Goal: Task Accomplishment & Management: Use online tool/utility

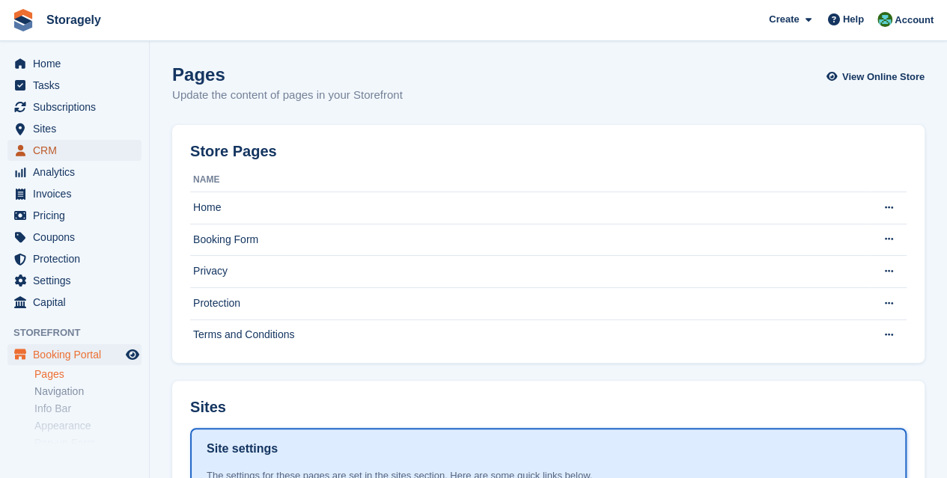
click at [45, 147] on span "CRM" at bounding box center [78, 150] width 90 height 21
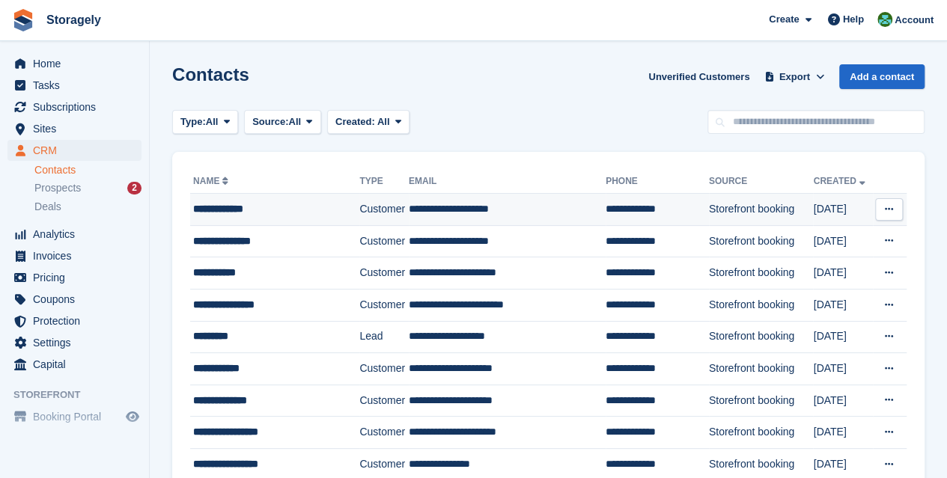
click at [291, 212] on div "**********" at bounding box center [269, 209] width 153 height 16
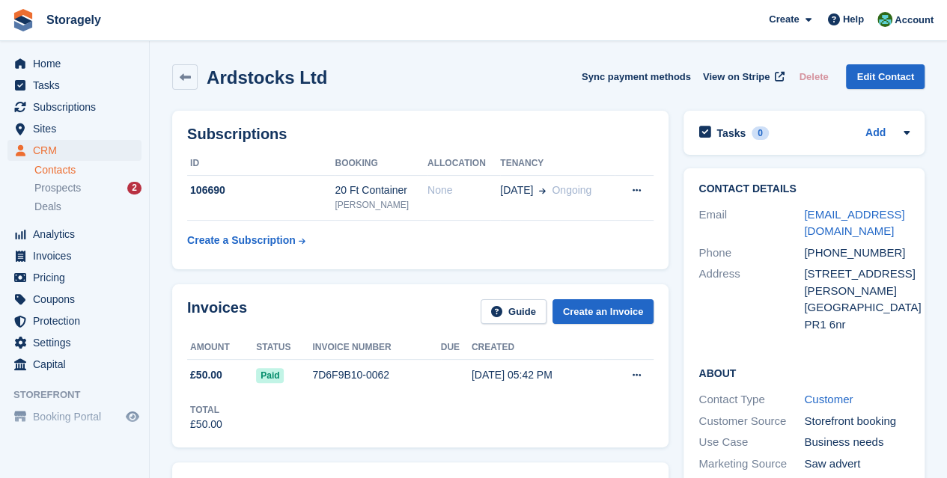
scroll to position [73, 0]
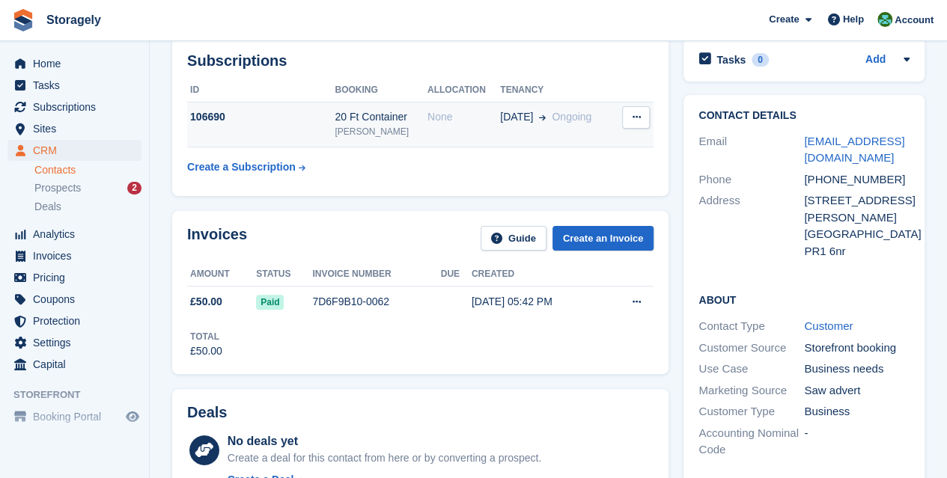
click at [416, 112] on div "20 Ft Container" at bounding box center [381, 117] width 93 height 16
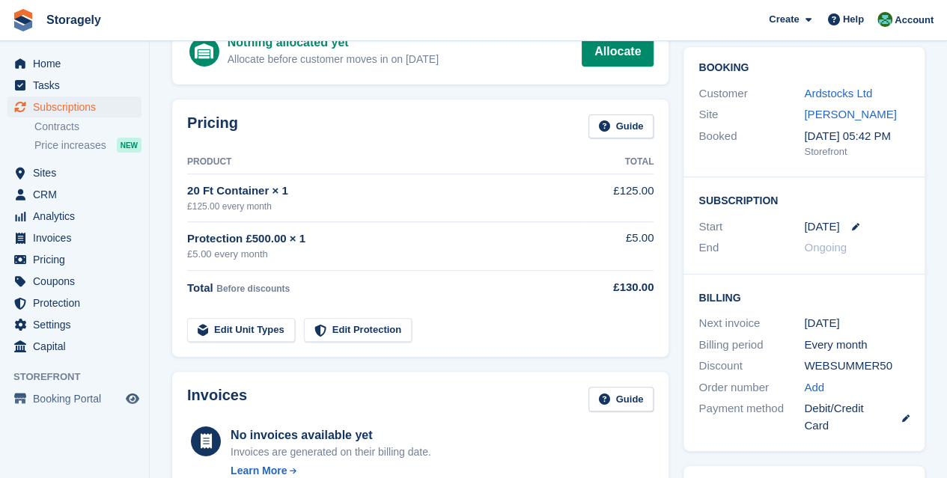
scroll to position [58, 0]
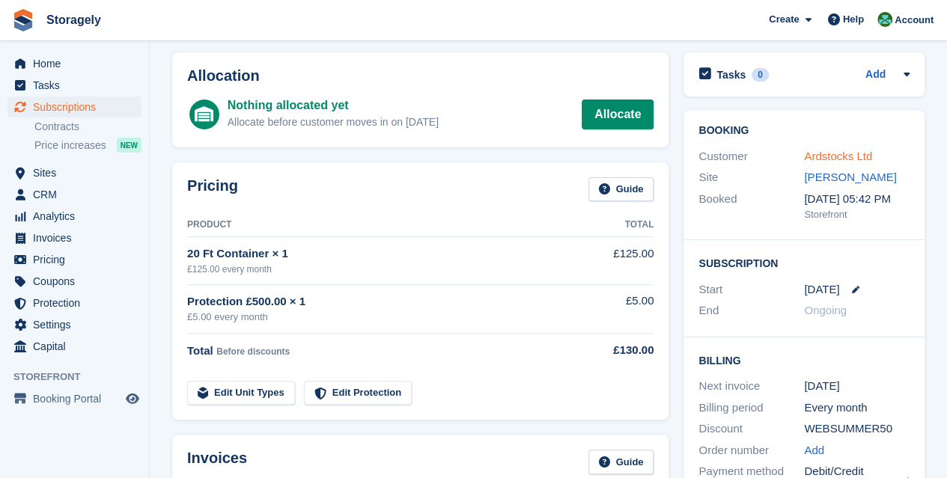
click at [856, 156] on link "Ardstocks Ltd" at bounding box center [838, 156] width 68 height 13
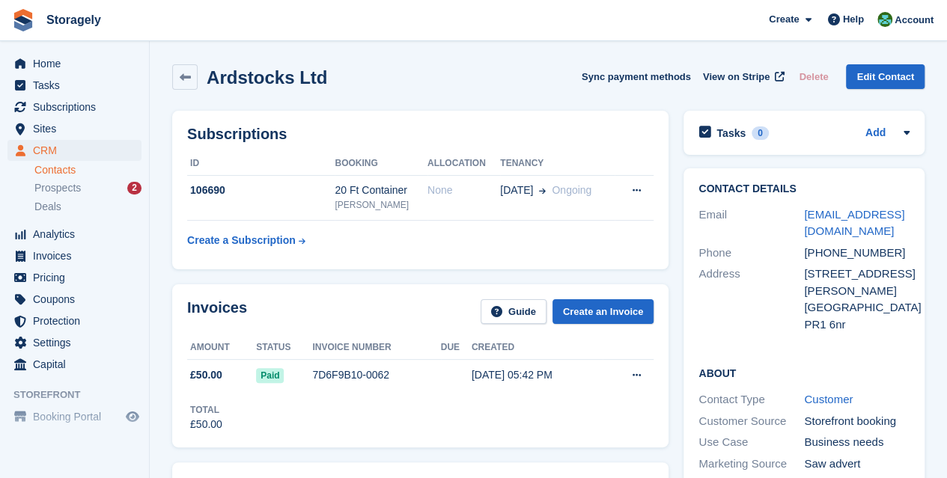
click at [672, 225] on div "Subscriptions ID Booking Allocation Tenancy 106690 20 Ft Container Preston None…" at bounding box center [420, 190] width 511 height 174
click at [448, 163] on th "Allocation" at bounding box center [463, 164] width 73 height 24
click at [346, 168] on th "Booking" at bounding box center [381, 164] width 93 height 24
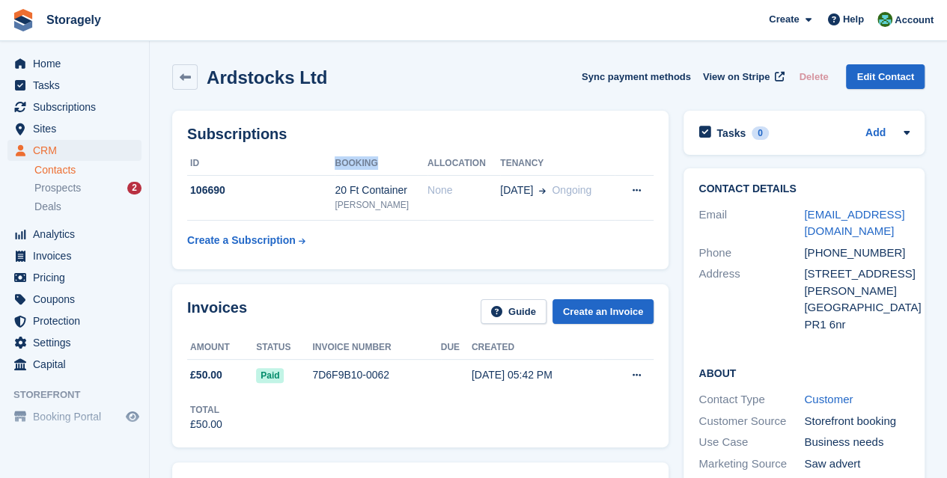
click at [350, 165] on th "Booking" at bounding box center [381, 164] width 93 height 24
drag, startPoint x: 350, startPoint y: 165, endPoint x: 519, endPoint y: 162, distance: 169.2
click at [519, 162] on tr "ID Booking Allocation Tenancy" at bounding box center [420, 164] width 466 height 24
click at [537, 159] on th "Tenancy" at bounding box center [557, 164] width 115 height 24
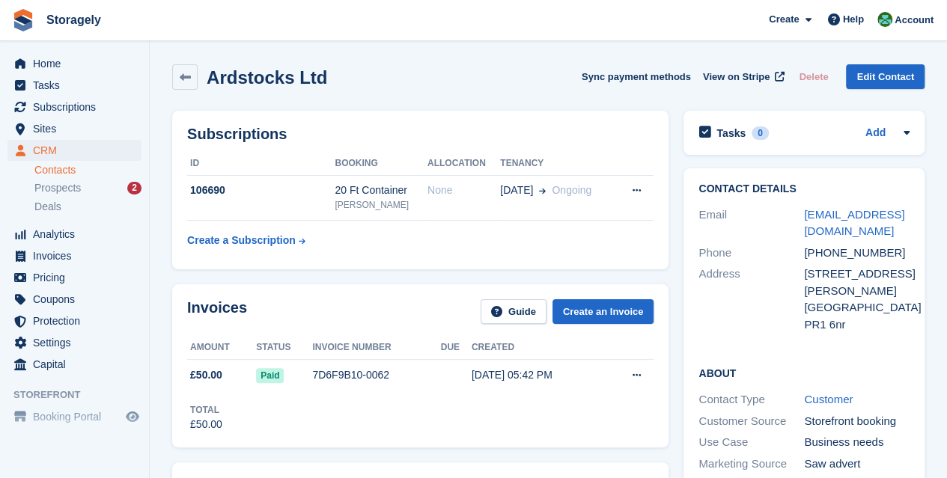
click at [354, 159] on th "Booking" at bounding box center [381, 164] width 93 height 24
drag, startPoint x: 354, startPoint y: 159, endPoint x: 521, endPoint y: 168, distance: 167.2
click at [521, 168] on tr "ID Booking Allocation Tenancy" at bounding box center [420, 164] width 466 height 24
click at [537, 158] on th "Tenancy" at bounding box center [557, 164] width 115 height 24
click at [87, 133] on span "Sites" at bounding box center [78, 128] width 90 height 21
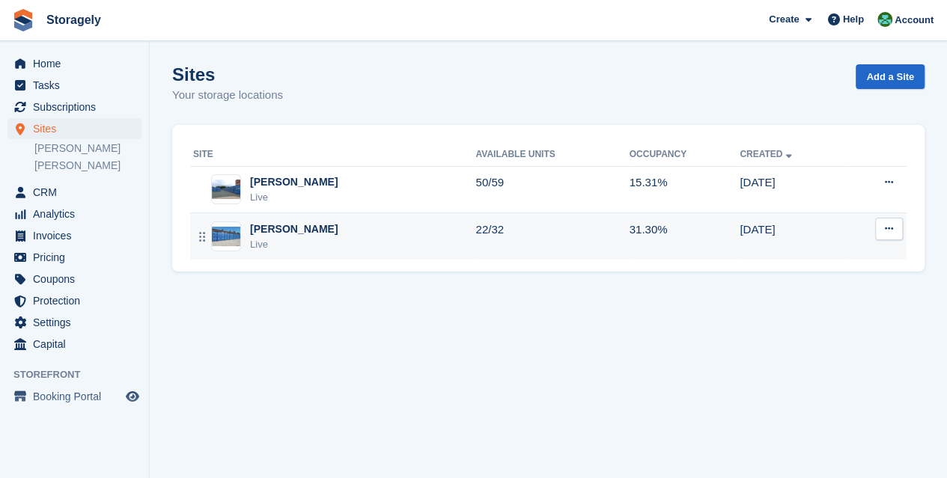
click at [326, 245] on div "Preston Live" at bounding box center [334, 237] width 282 height 31
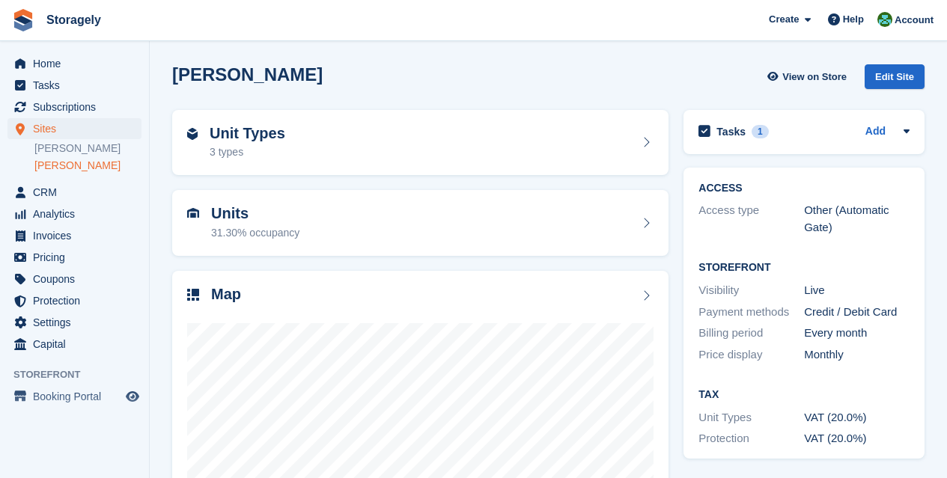
click at [734, 132] on h2 "Tasks" at bounding box center [730, 131] width 29 height 13
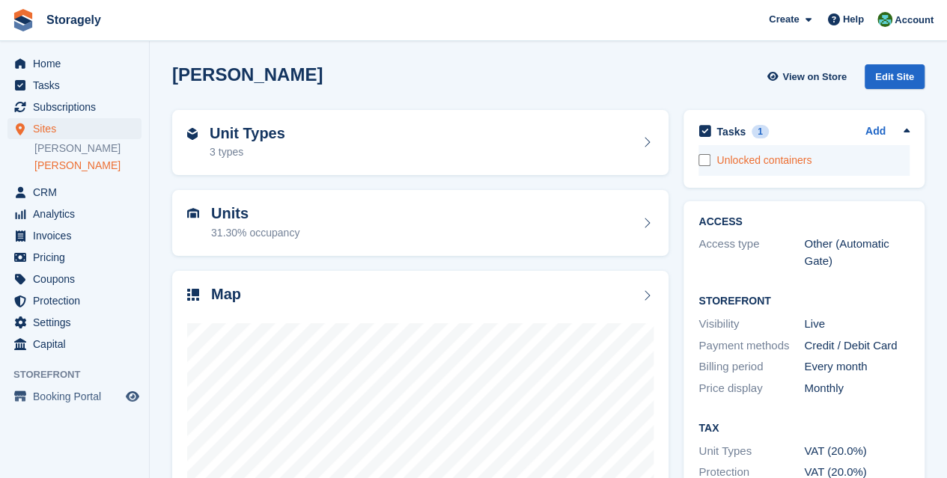
click at [779, 159] on div "Unlocked containers" at bounding box center [812, 161] width 193 height 16
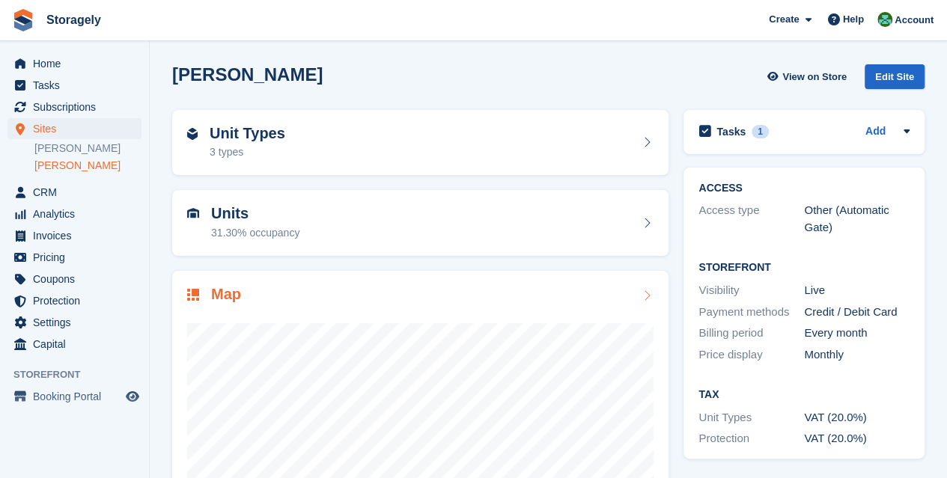
click at [386, 312] on div at bounding box center [420, 454] width 466 height 299
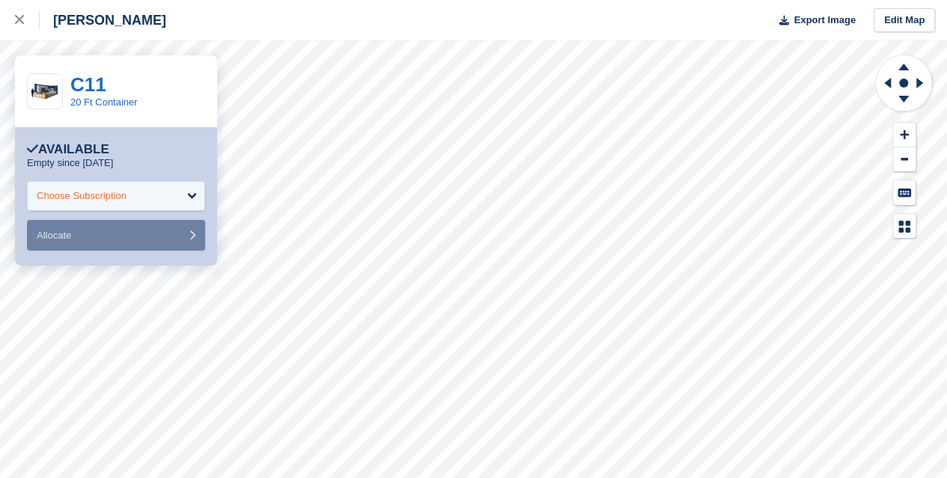
click at [168, 196] on div "Choose Subscription" at bounding box center [116, 196] width 178 height 30
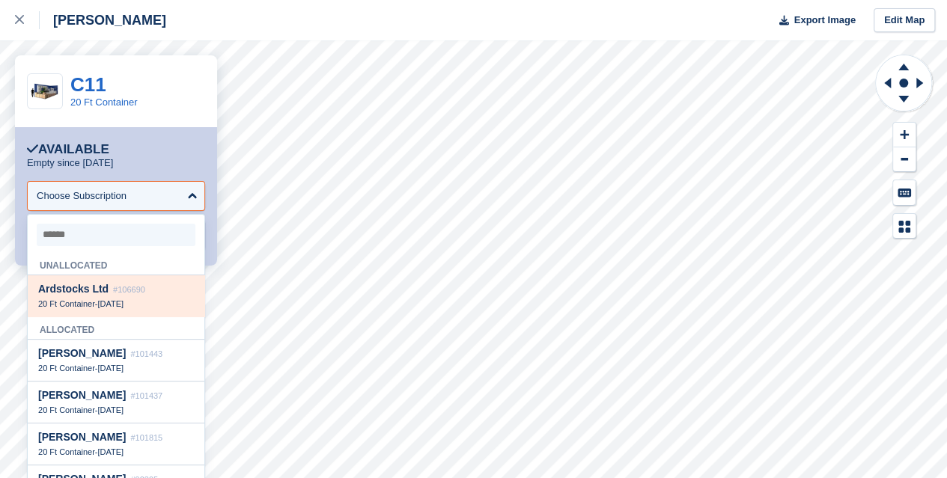
click at [124, 296] on div "Ardstocks Ltd #106690" at bounding box center [116, 289] width 156 height 13
select select "******"
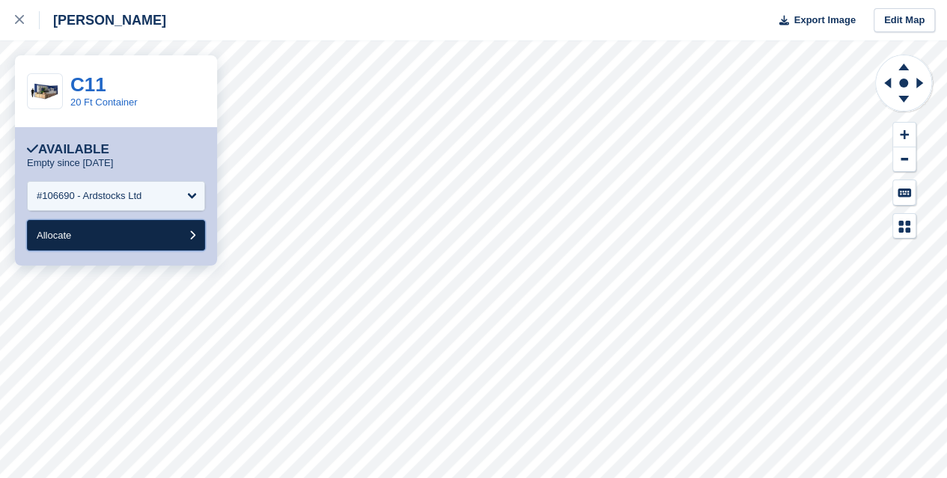
click at [111, 234] on button "Allocate" at bounding box center [116, 235] width 178 height 31
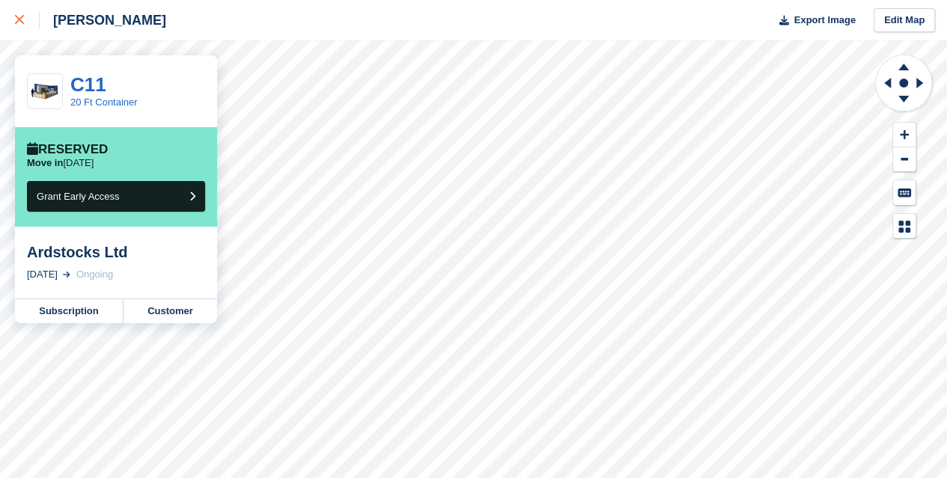
click at [6, 19] on link at bounding box center [20, 20] width 40 height 40
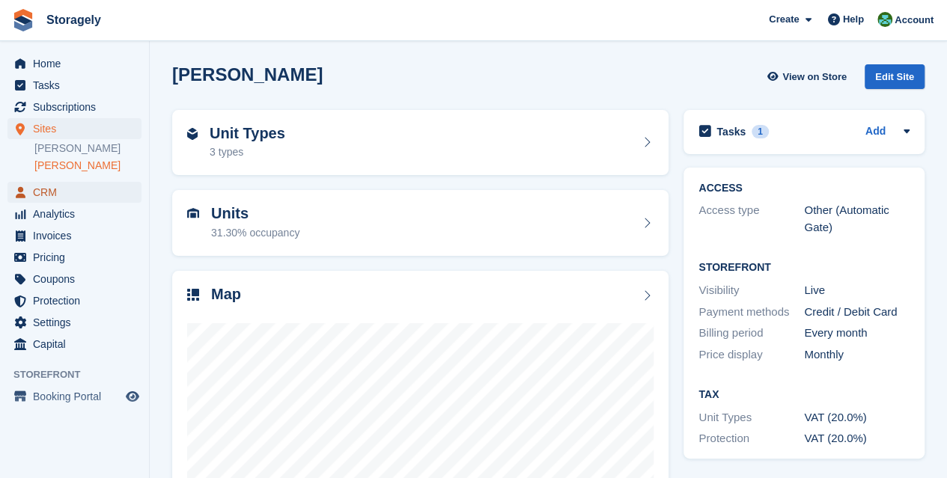
click at [48, 196] on span "CRM" at bounding box center [78, 192] width 90 height 21
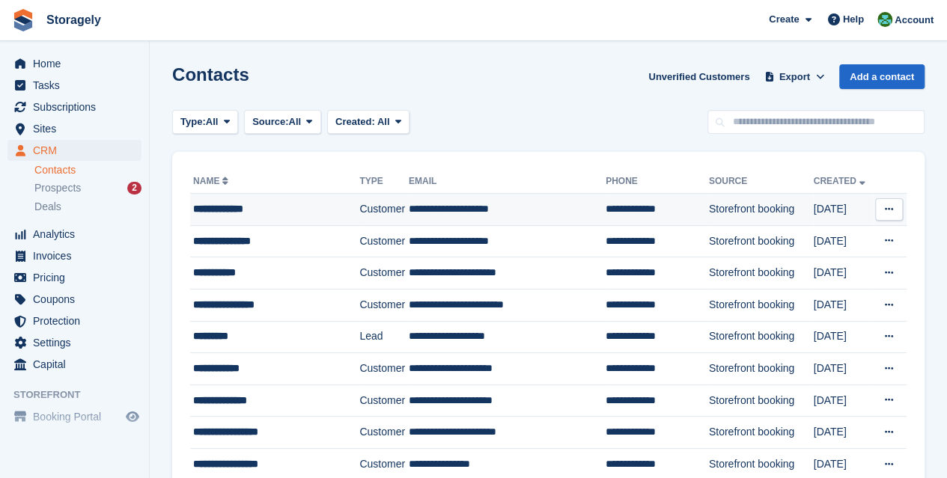
click at [236, 207] on div "**********" at bounding box center [269, 209] width 153 height 16
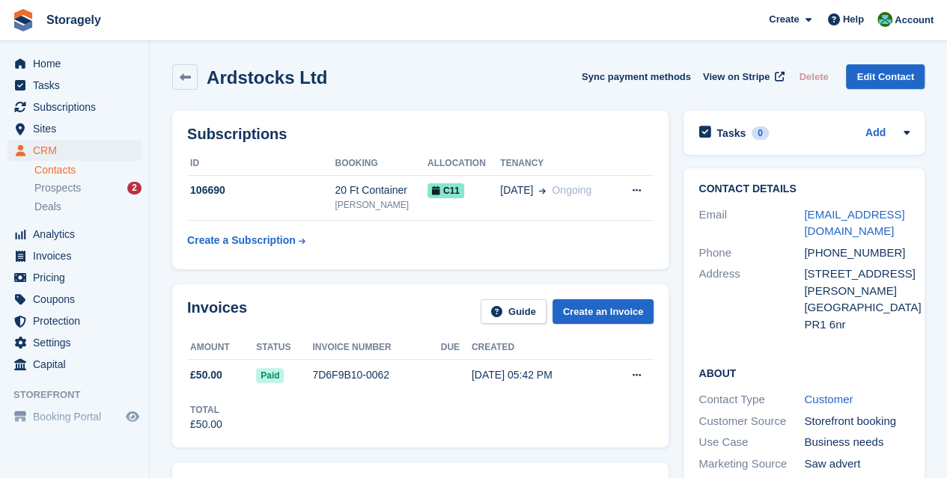
click at [240, 82] on h2 "Ardstocks Ltd" at bounding box center [267, 77] width 120 height 20
drag, startPoint x: 240, startPoint y: 82, endPoint x: 306, endPoint y: 81, distance: 66.6
click at [306, 81] on h2 "Ardstocks Ltd" at bounding box center [267, 77] width 120 height 20
copy h2 "Ardstocks Ltd"
click at [42, 62] on span "Home" at bounding box center [78, 63] width 90 height 21
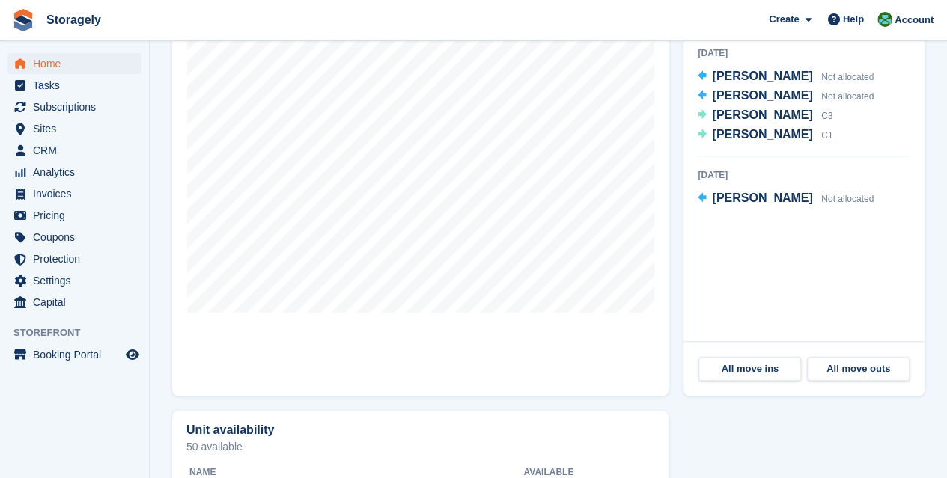
scroll to position [486, 0]
click at [95, 103] on span "Subscriptions" at bounding box center [78, 107] width 90 height 21
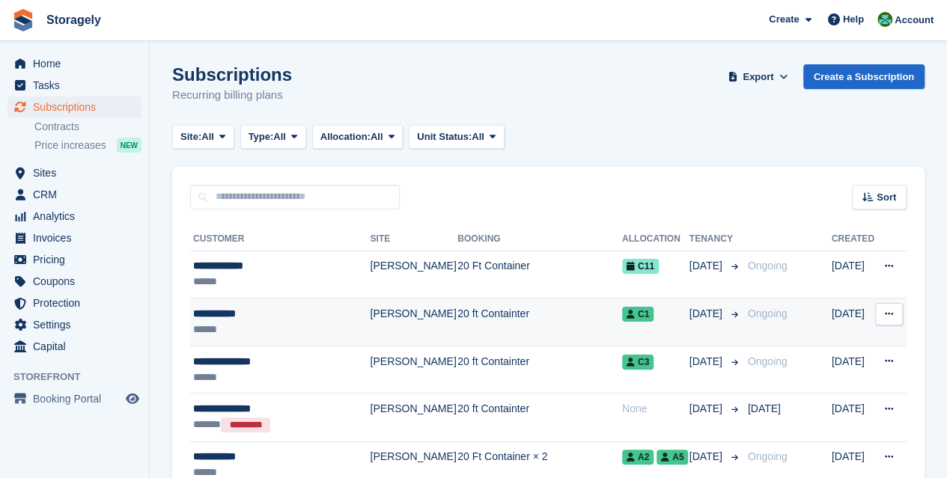
click at [387, 306] on td "[PERSON_NAME]" at bounding box center [414, 323] width 88 height 48
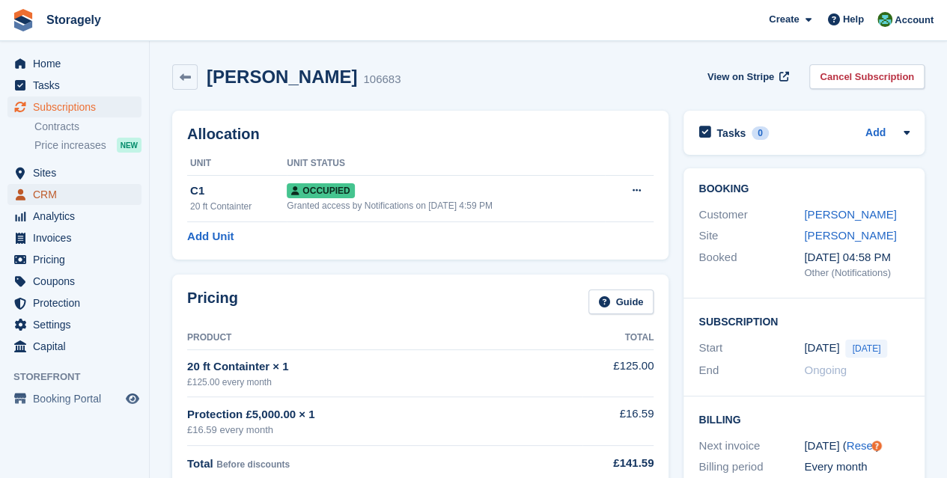
click at [45, 185] on span "CRM" at bounding box center [78, 194] width 90 height 21
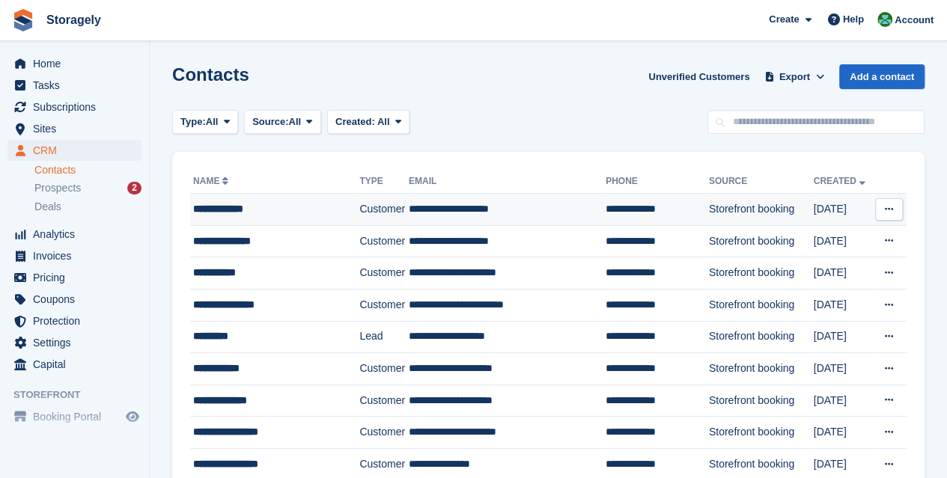
click at [329, 201] on div "**********" at bounding box center [269, 209] width 153 height 16
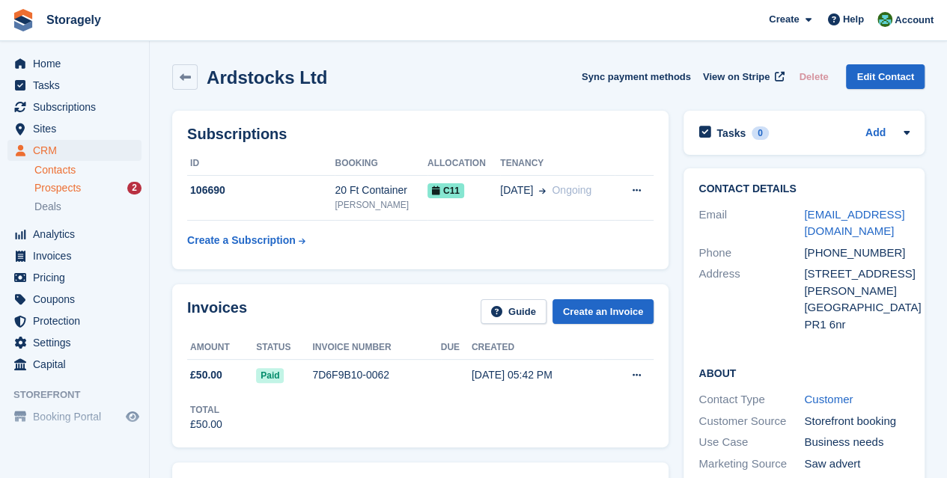
click at [73, 188] on span "Prospects" at bounding box center [57, 188] width 46 height 14
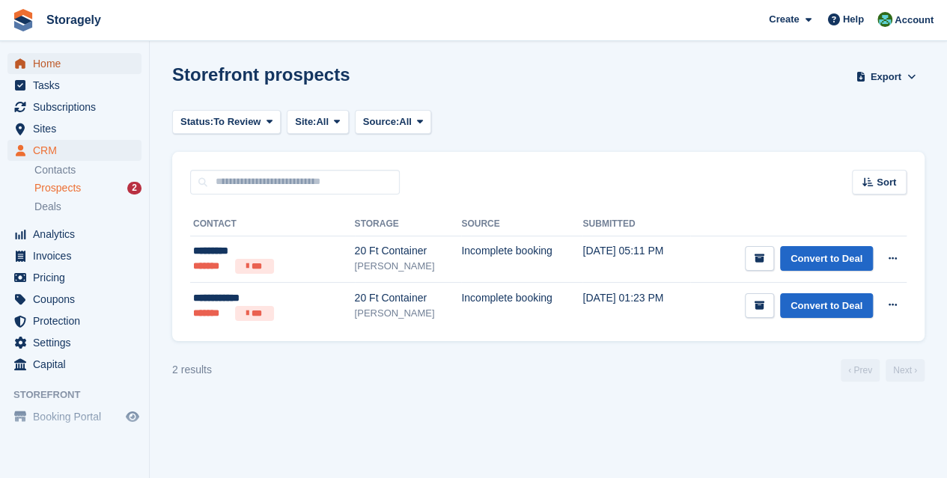
click at [78, 61] on span "Home" at bounding box center [78, 63] width 90 height 21
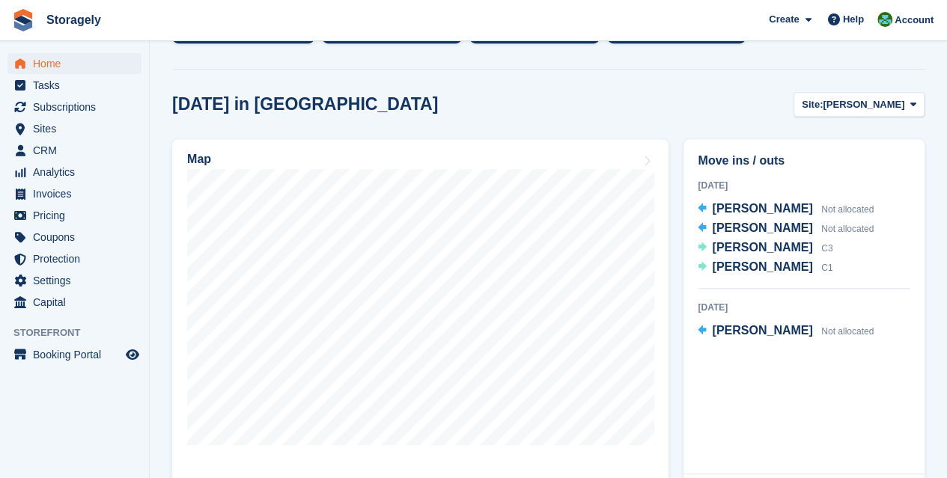
scroll to position [352, 0]
